Goal: Subscribe to service/newsletter

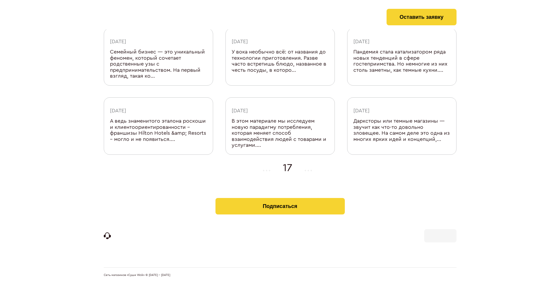
scroll to position [187, 0]
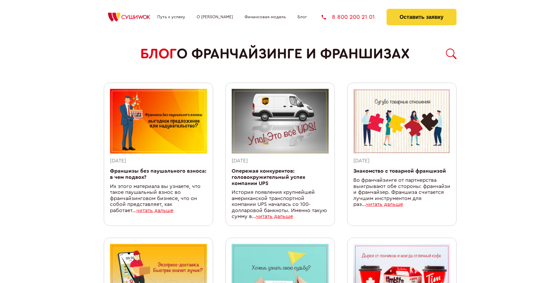
scroll to position [523, 0]
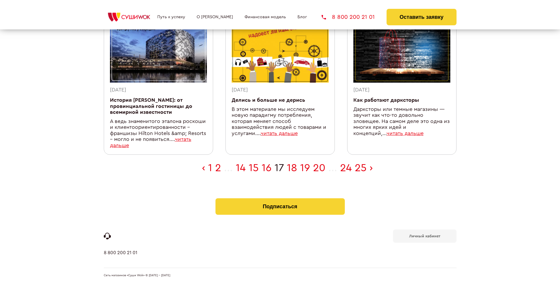
click at [425, 235] on b "Личный кабинет" at bounding box center [424, 236] width 31 height 4
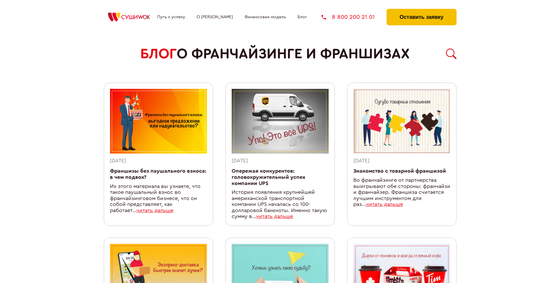
click at [421, 10] on button "Оставить заявку" at bounding box center [422, 17] width 70 height 16
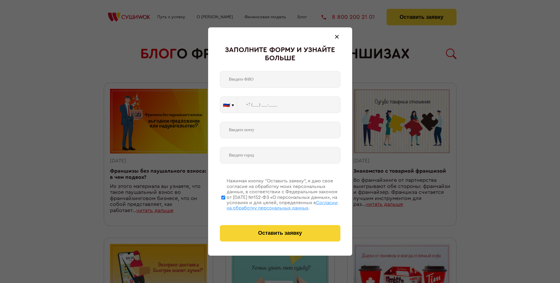
click at [273, 204] on span "Согласии на обработку персональных данных" at bounding box center [282, 205] width 111 height 10
click at [225, 204] on input "Нажимая кнопку “Оставить заявку”, я даю свое согласие на обработку моих персона…" at bounding box center [223, 197] width 4 height 47
checkbox input "false"
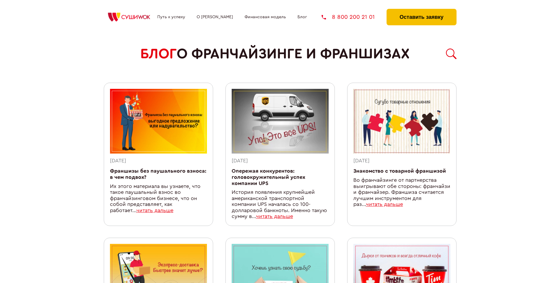
click at [421, 10] on button "Оставить заявку" at bounding box center [422, 17] width 70 height 16
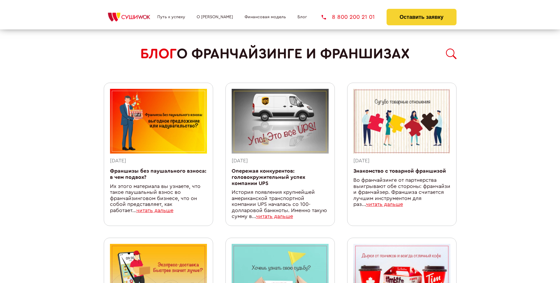
scroll to position [523, 0]
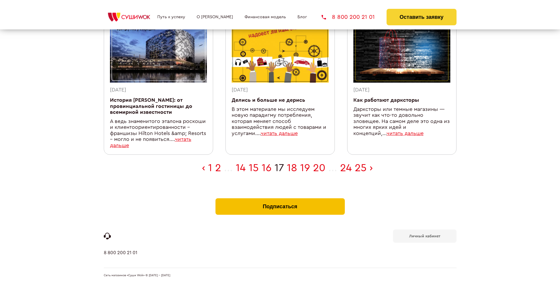
click at [280, 199] on button "Подписаться" at bounding box center [280, 206] width 129 height 16
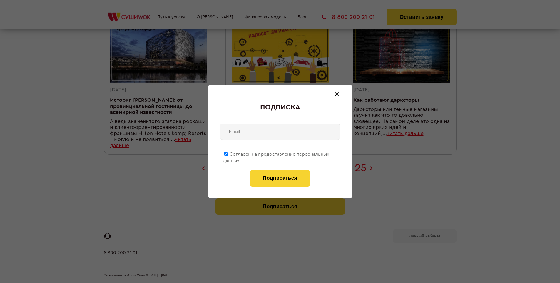
click at [276, 153] on span "Согласен на предоставление персональных данных" at bounding box center [276, 157] width 106 height 11
click at [228, 153] on input "Согласен на предоставление персональных данных" at bounding box center [226, 154] width 4 height 4
checkbox input "false"
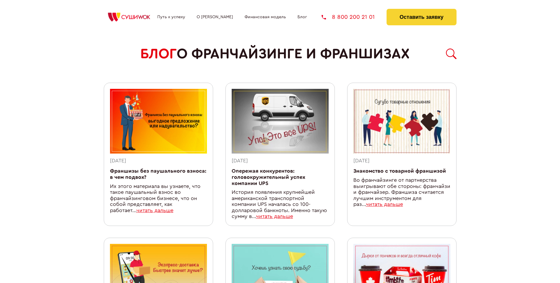
scroll to position [523, 0]
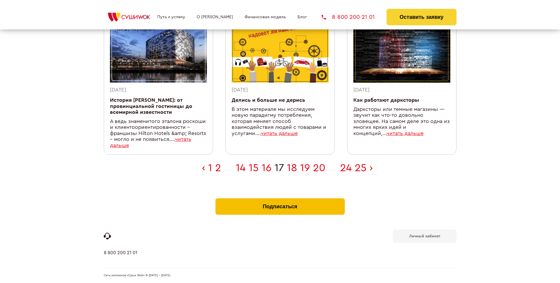
click at [280, 199] on button "Подписаться" at bounding box center [280, 206] width 129 height 16
